Goal: Task Accomplishment & Management: Manage account settings

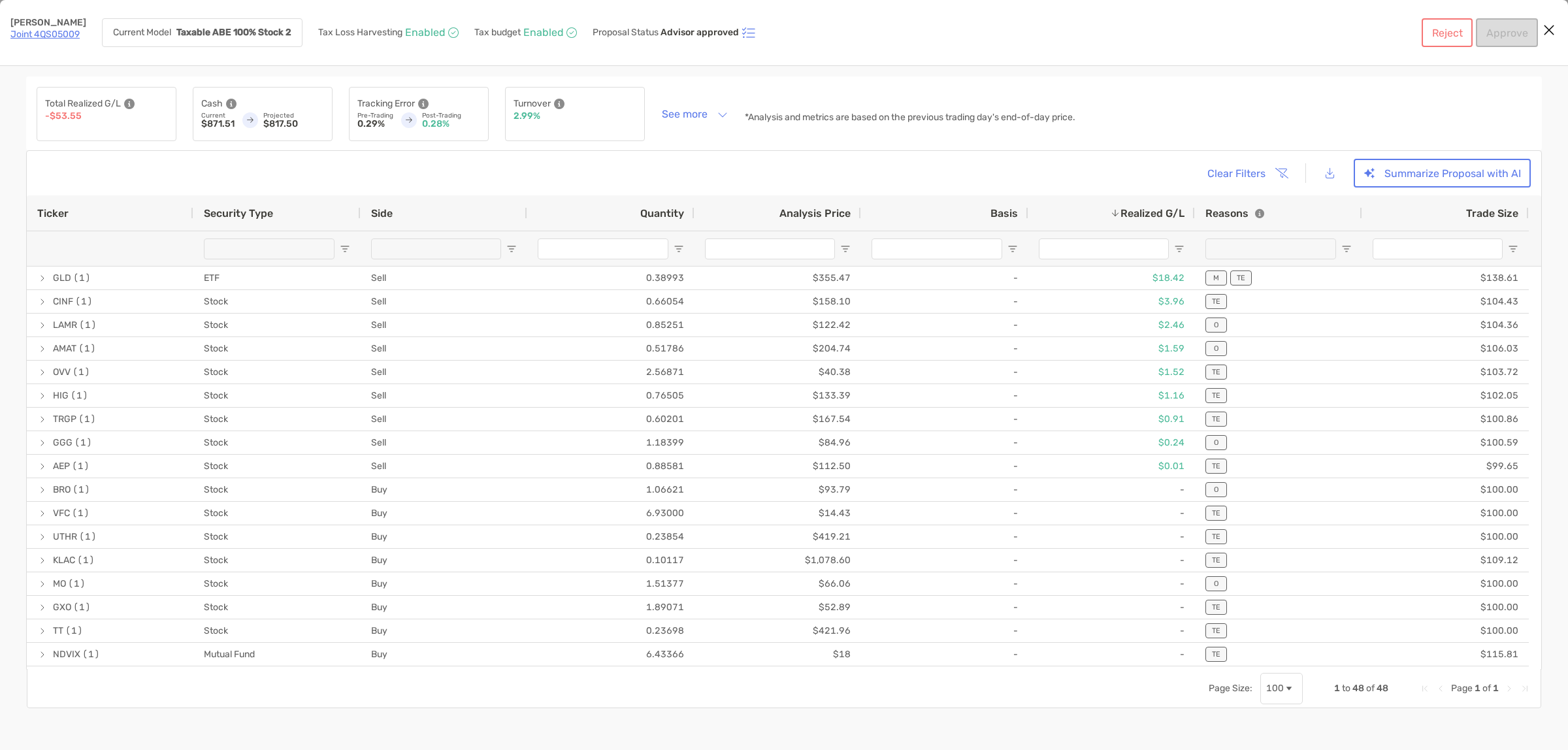
click at [1549, 27] on icon "Close modal" at bounding box center [1549, 30] width 12 height 16
click at [1552, 31] on icon "Close modal" at bounding box center [1549, 30] width 12 height 16
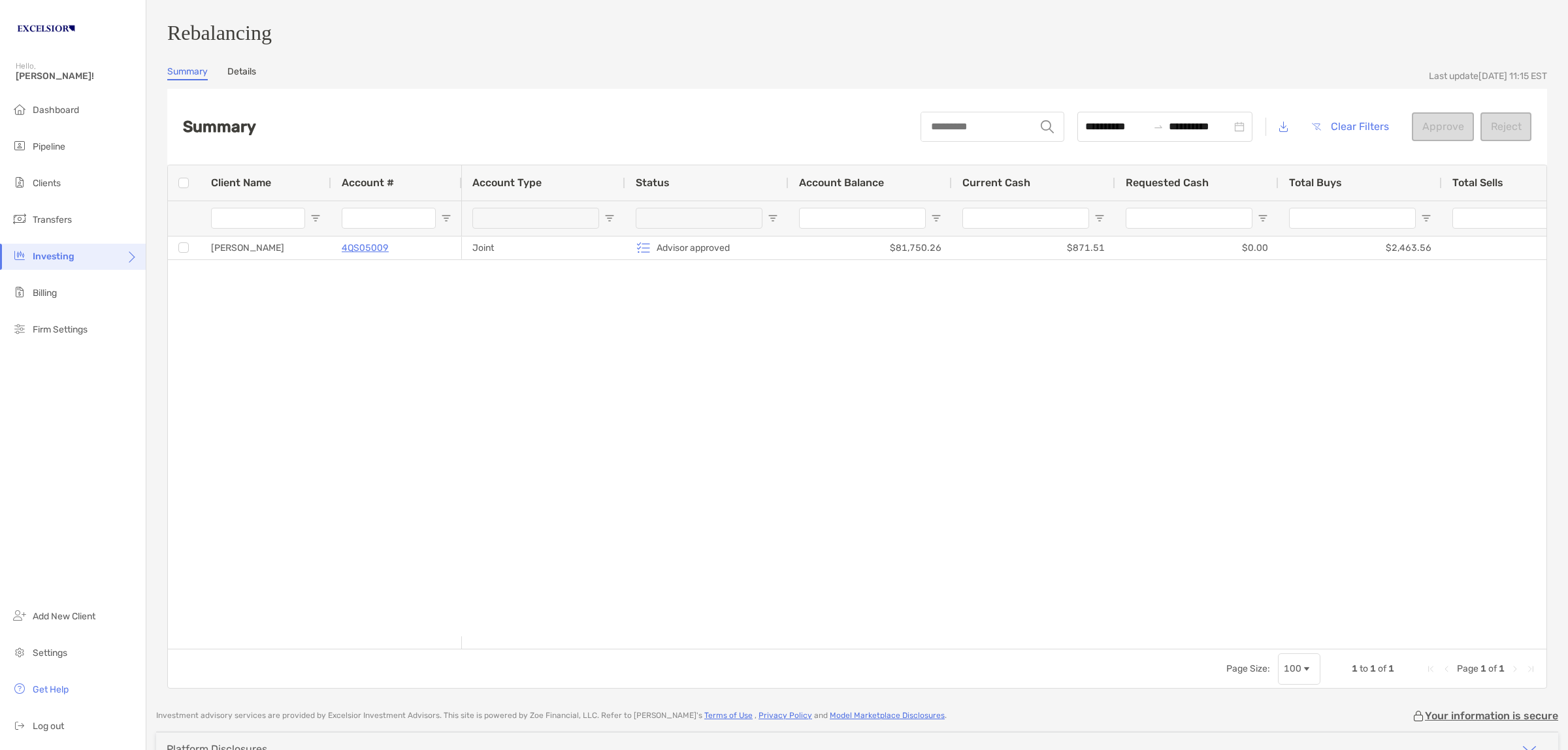
click at [67, 252] on span "Investing" at bounding box center [54, 256] width 42 height 11
click at [175, 256] on span "Portfolios" at bounding box center [177, 256] width 40 height 11
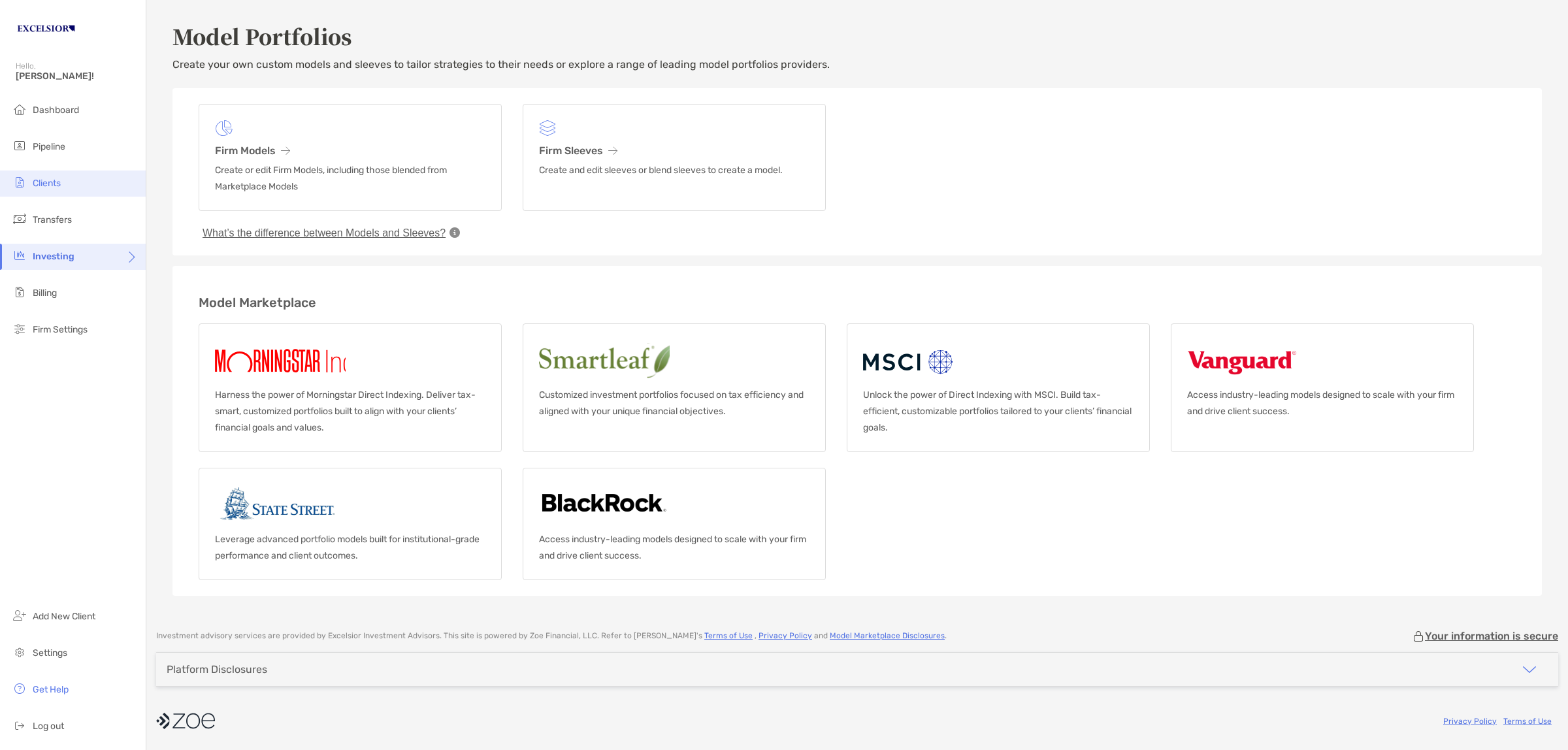
click at [47, 183] on span "Clients" at bounding box center [47, 183] width 28 height 11
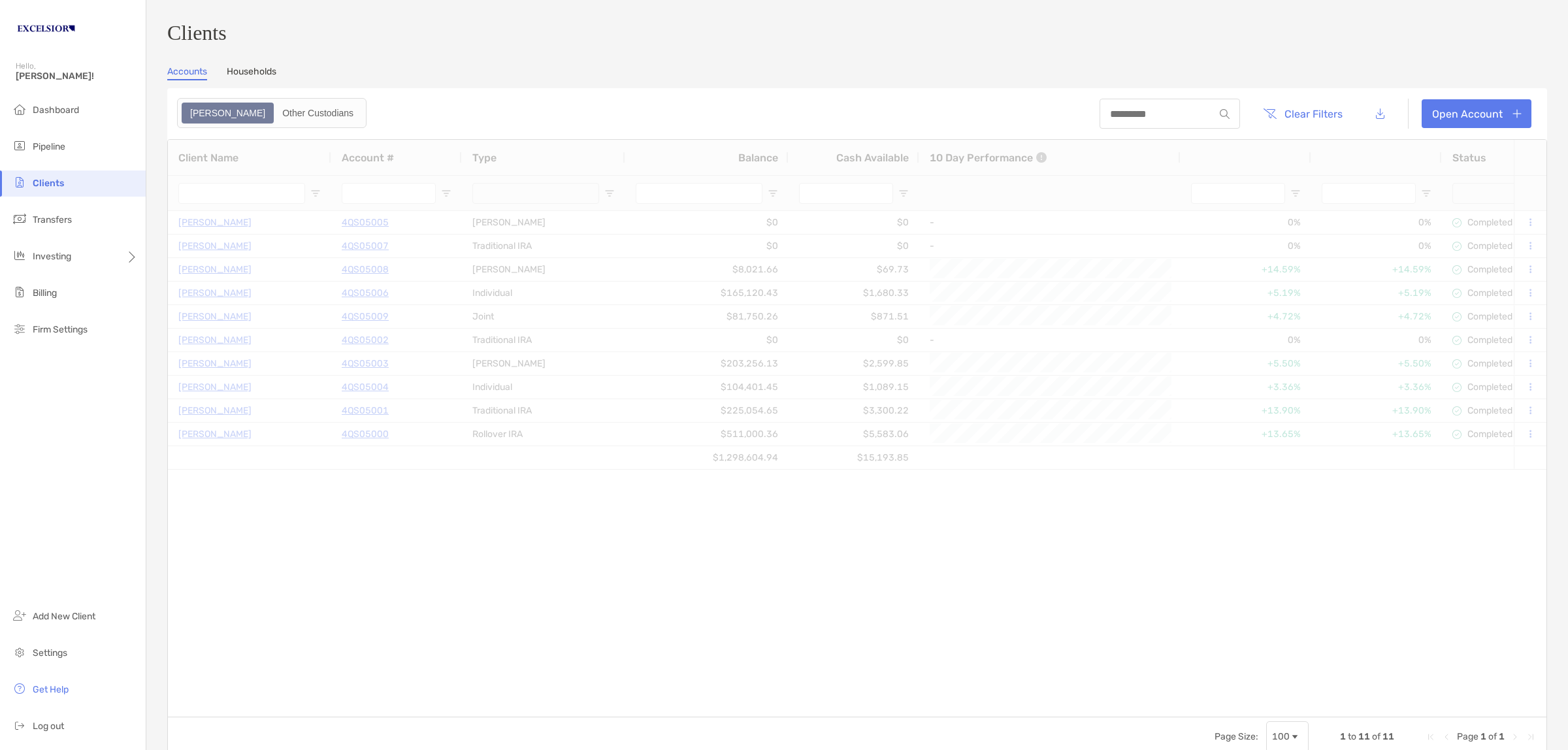
type input "**********"
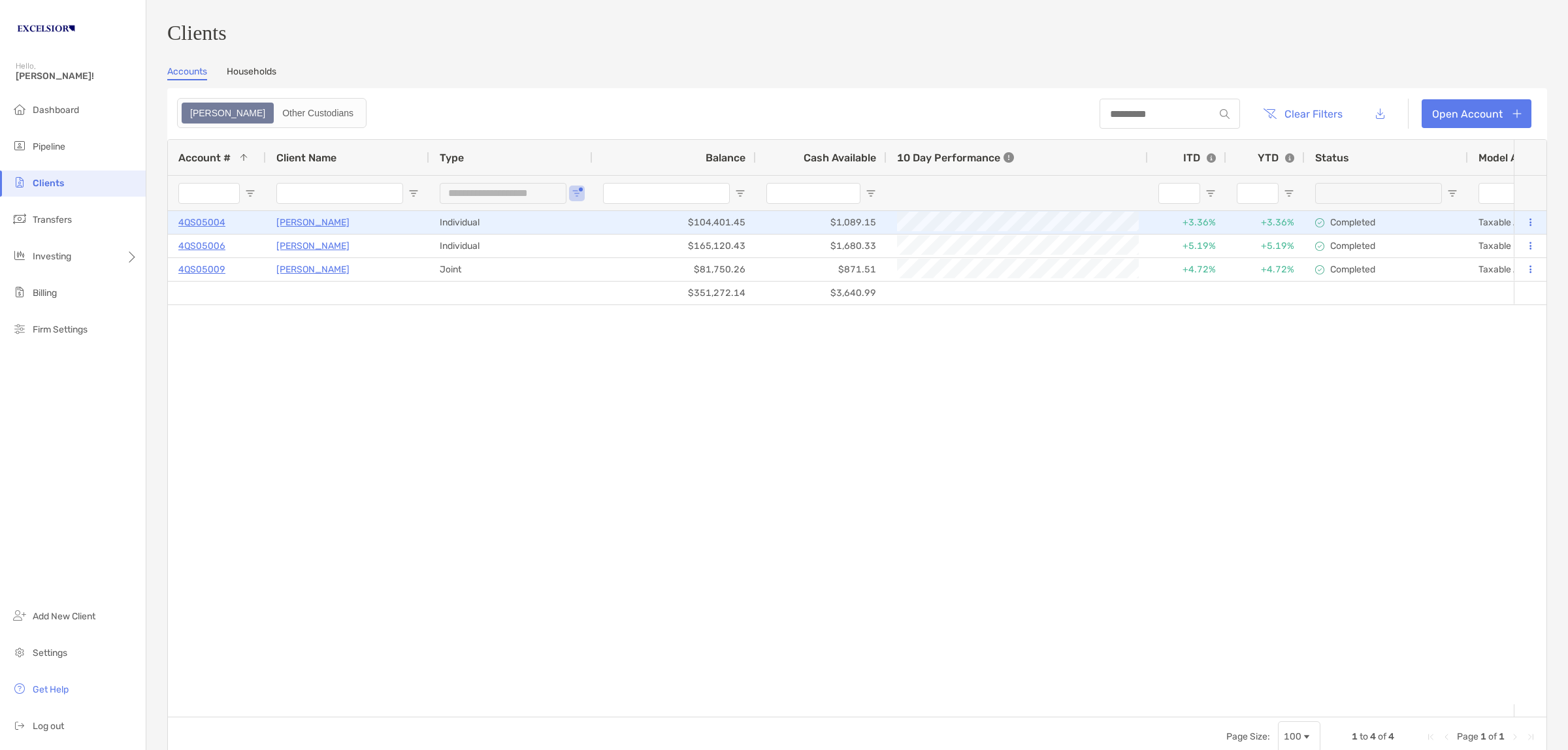
click at [307, 223] on p "[PERSON_NAME]" at bounding box center [313, 222] width 73 height 16
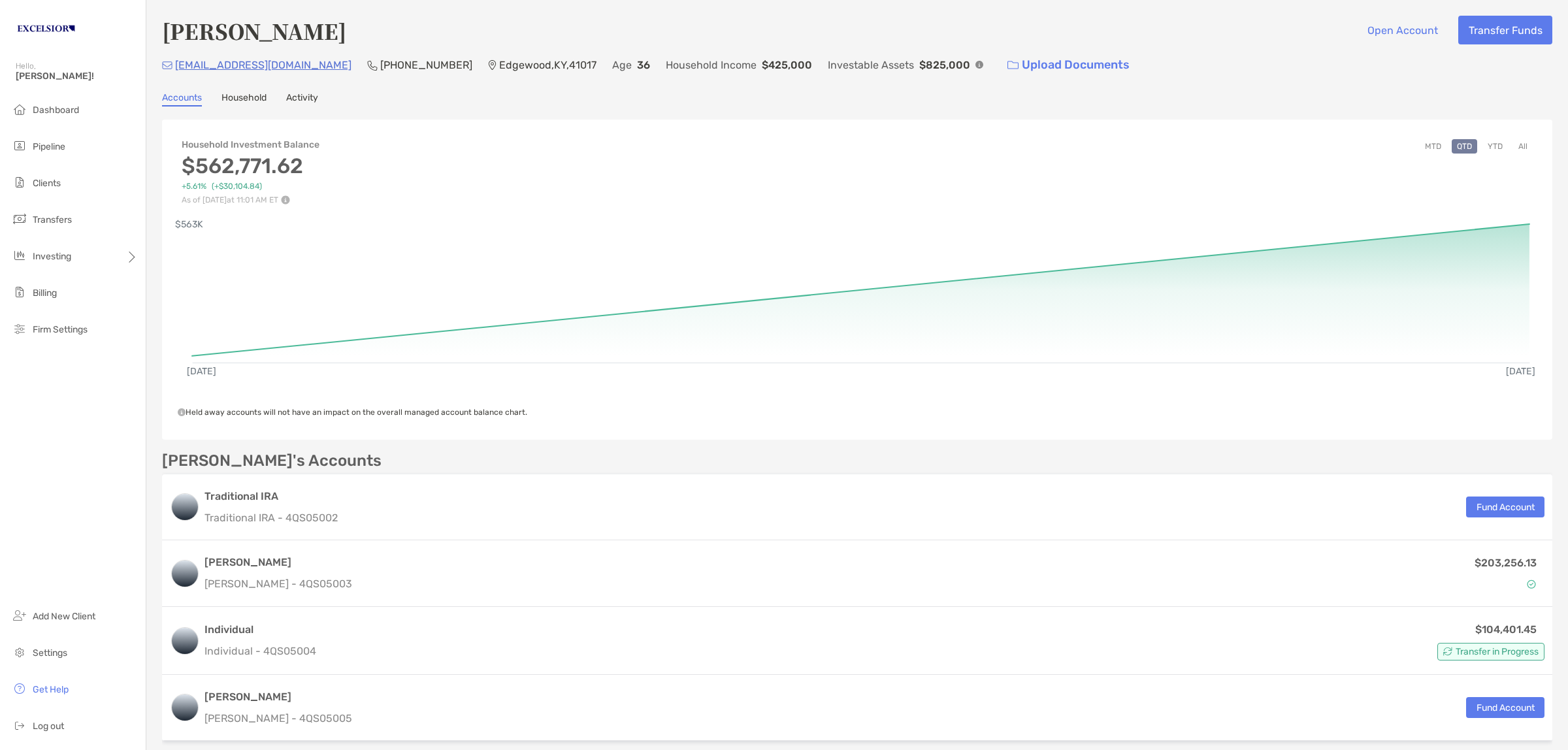
click at [311, 89] on div "[PERSON_NAME] Open Account Transfer Funds [EMAIL_ADDRESS][DOMAIN_NAME] (859) 32…" at bounding box center [857, 561] width 1421 height 1122
click at [316, 100] on link "Activity" at bounding box center [302, 99] width 32 height 15
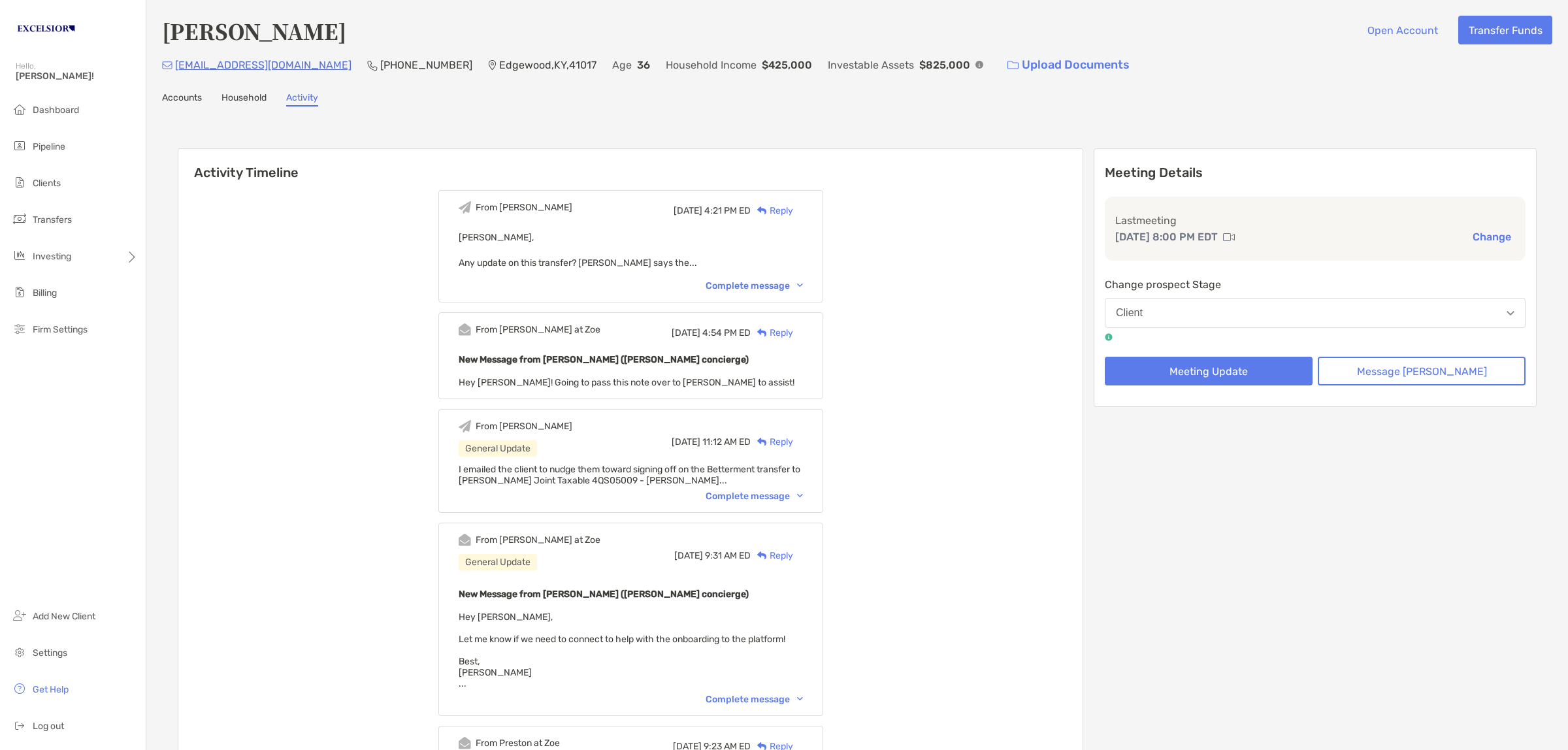
click at [192, 95] on link "Accounts" at bounding box center [182, 99] width 40 height 15
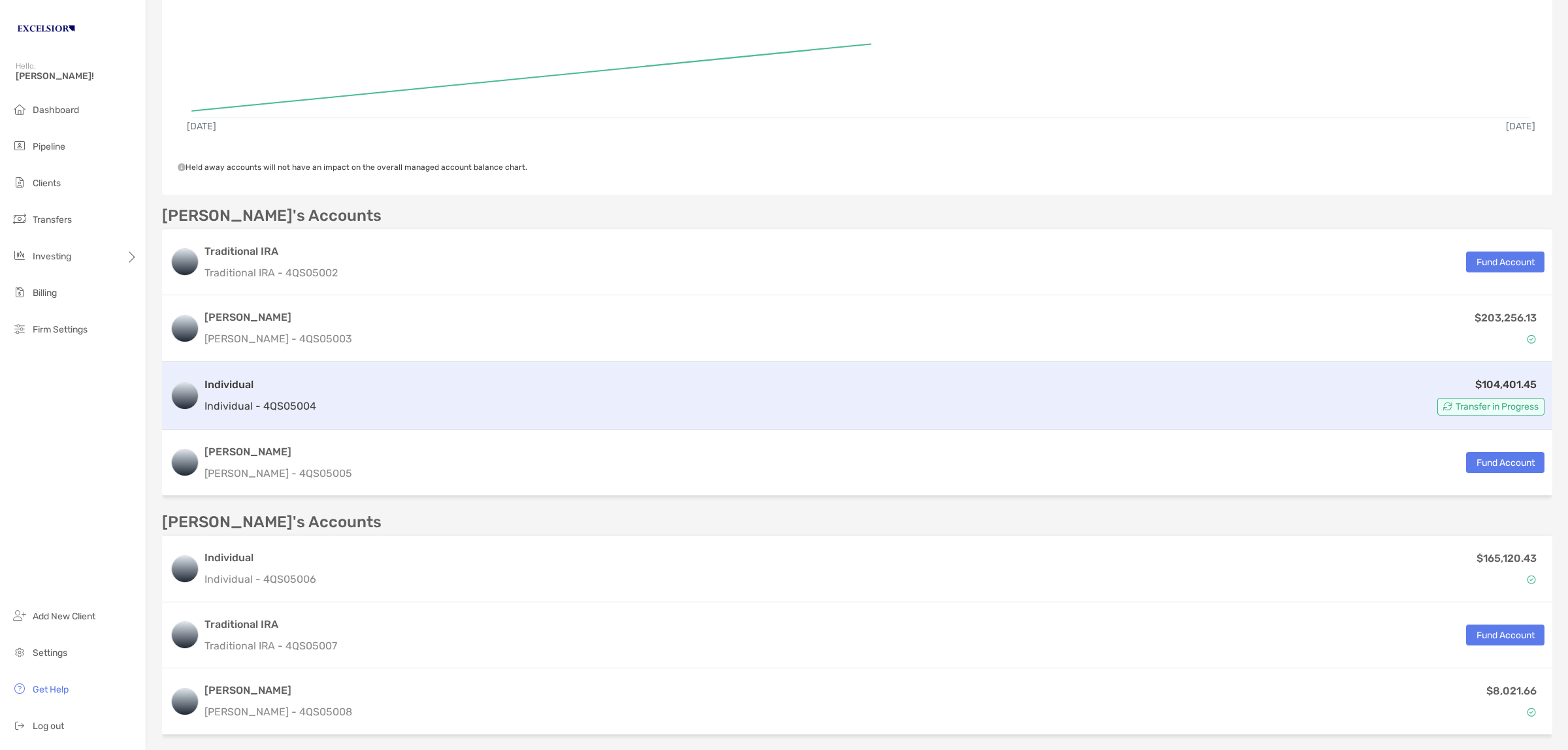
scroll to position [327, 0]
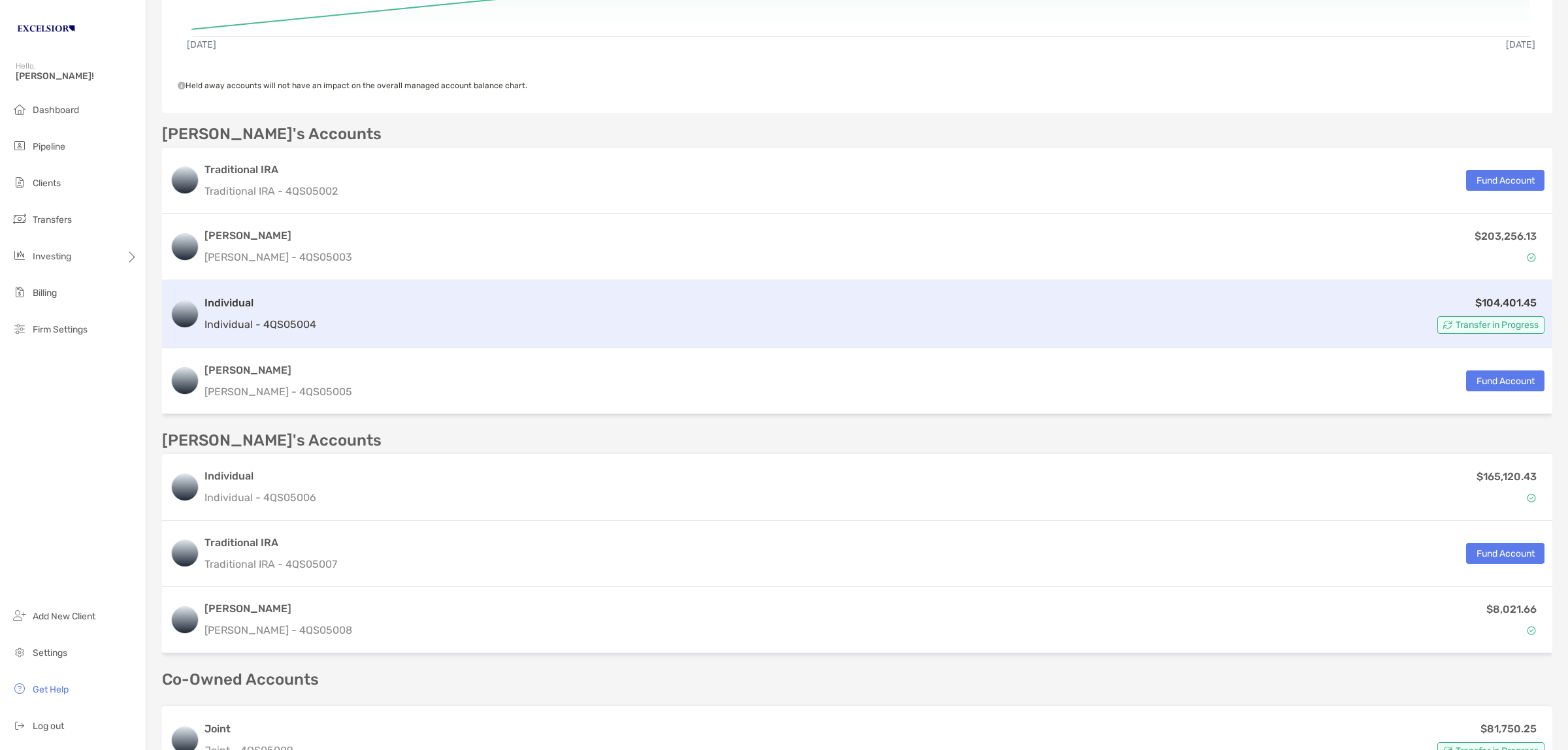
click at [258, 318] on p "Individual - 4QS05004" at bounding box center [261, 324] width 112 height 16
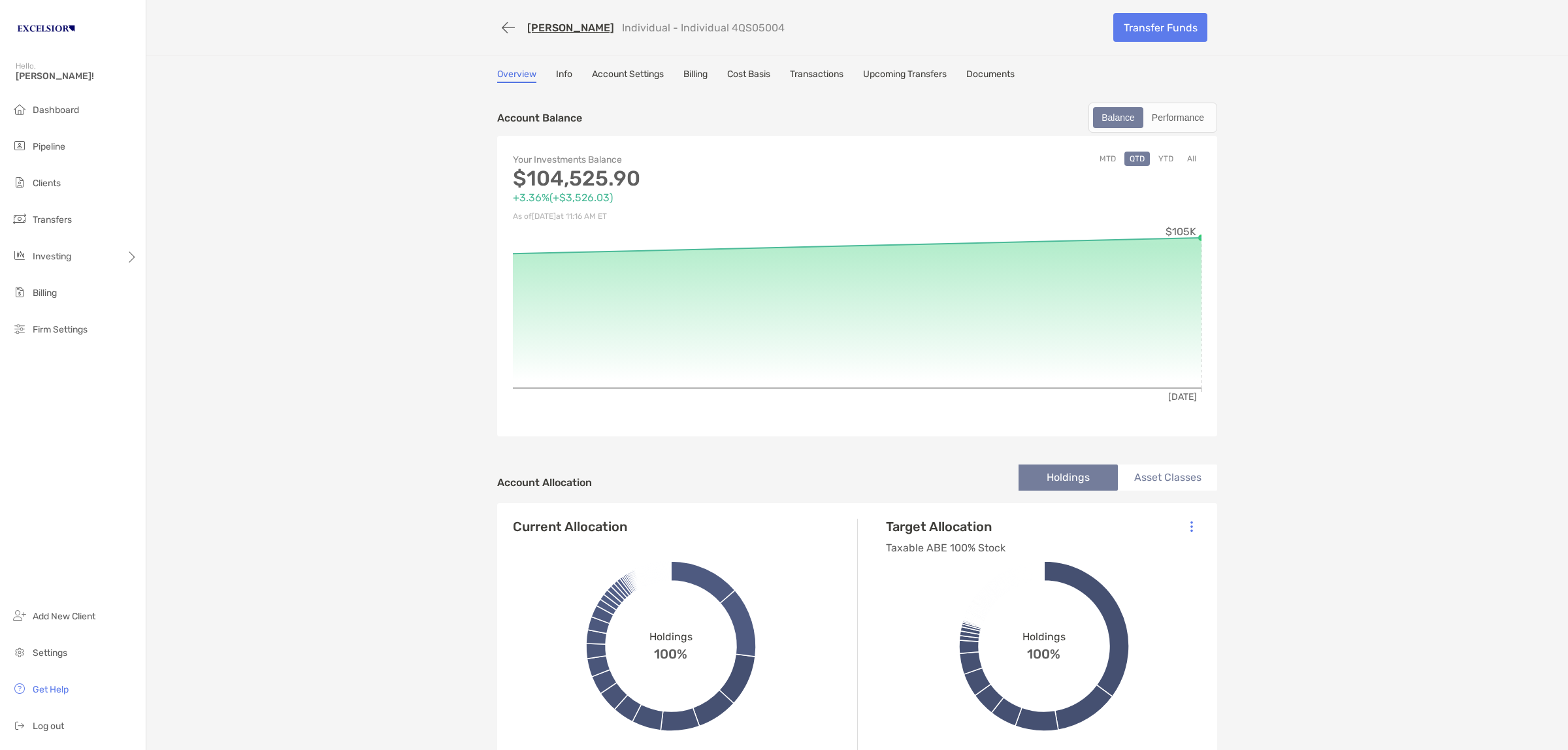
click at [823, 69] on link "Transactions" at bounding box center [816, 75] width 54 height 15
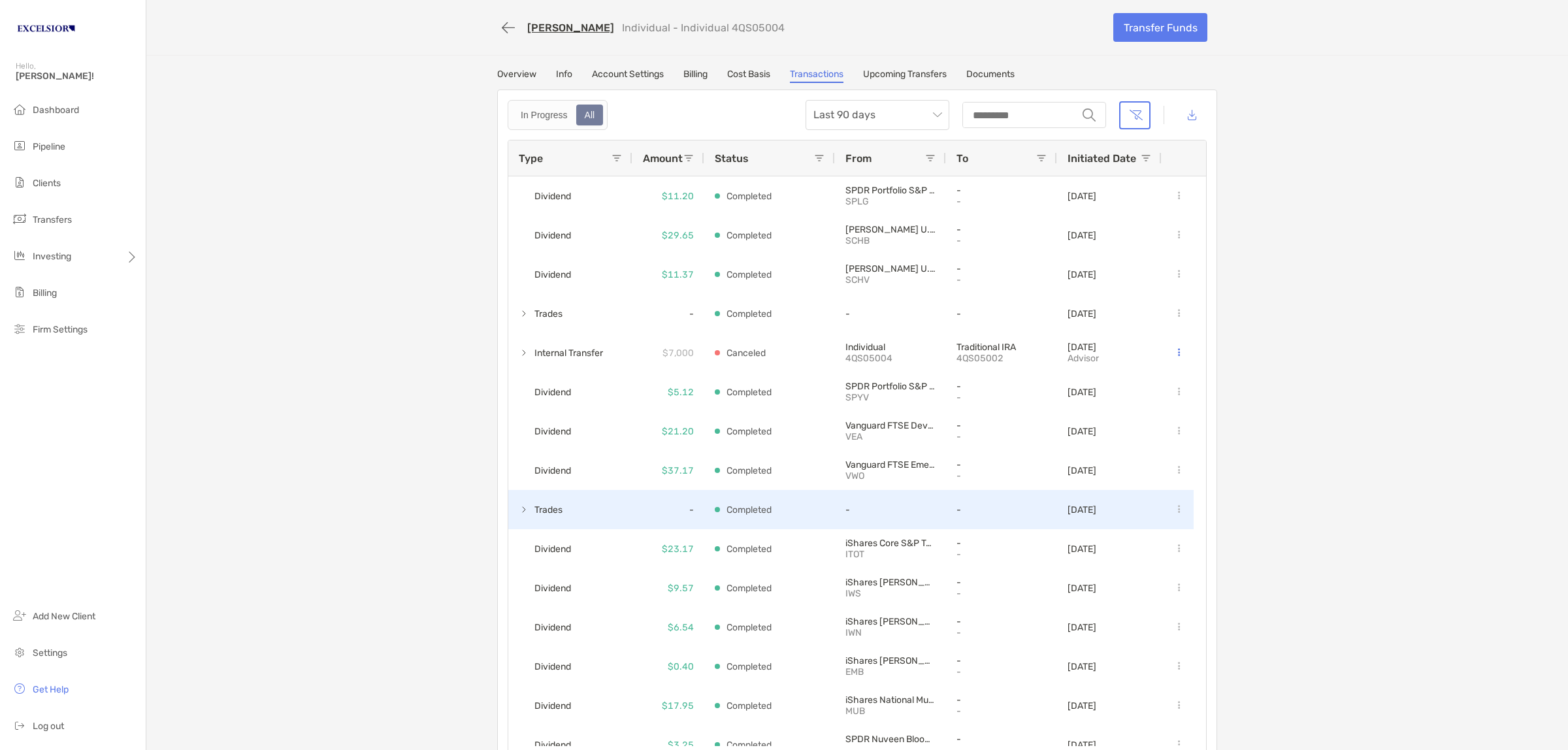
click at [511, 508] on div "Trades" at bounding box center [570, 510] width 124 height 40
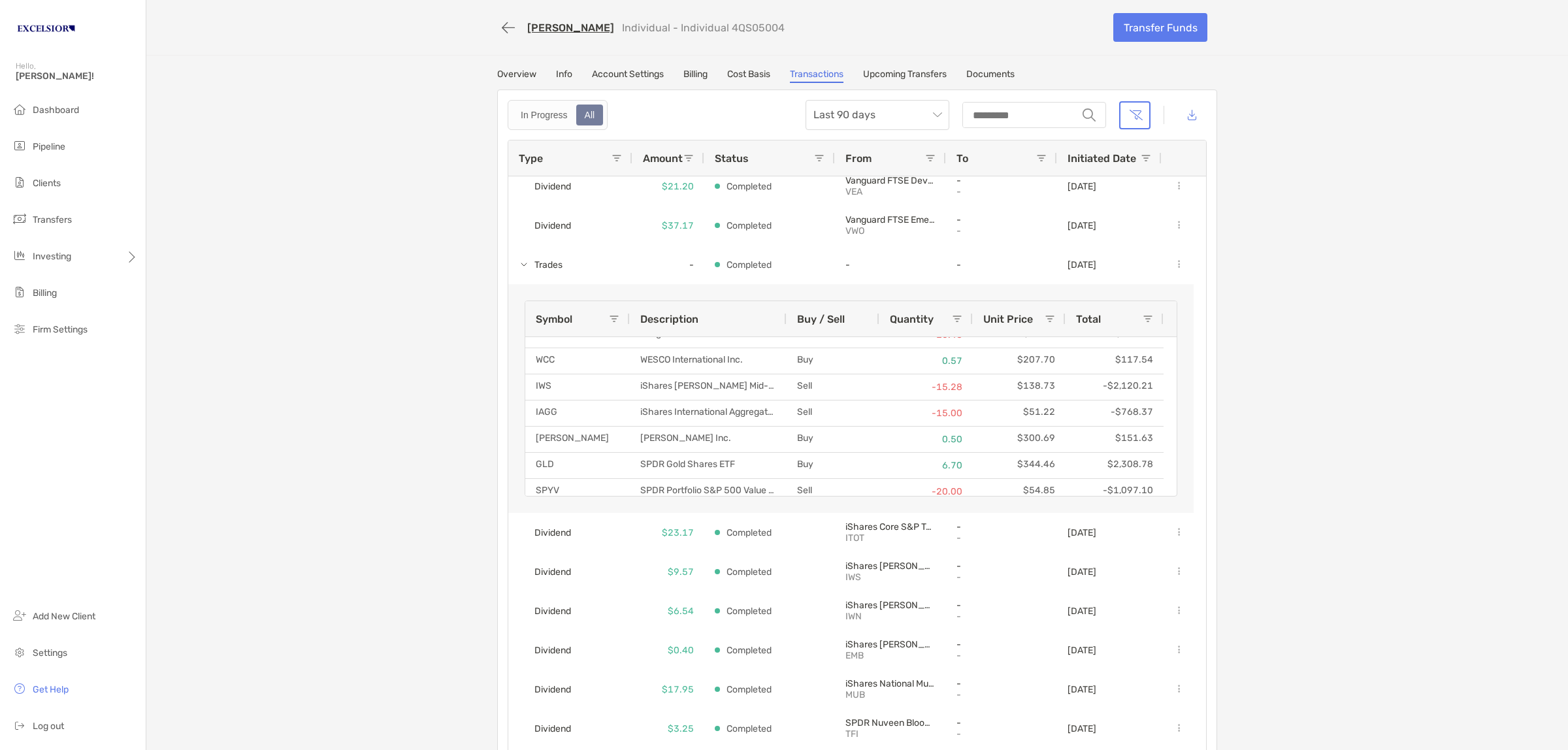
scroll to position [1073, 0]
click at [126, 717] on li "Log out" at bounding box center [73, 727] width 146 height 26
